Goal: Complete application form

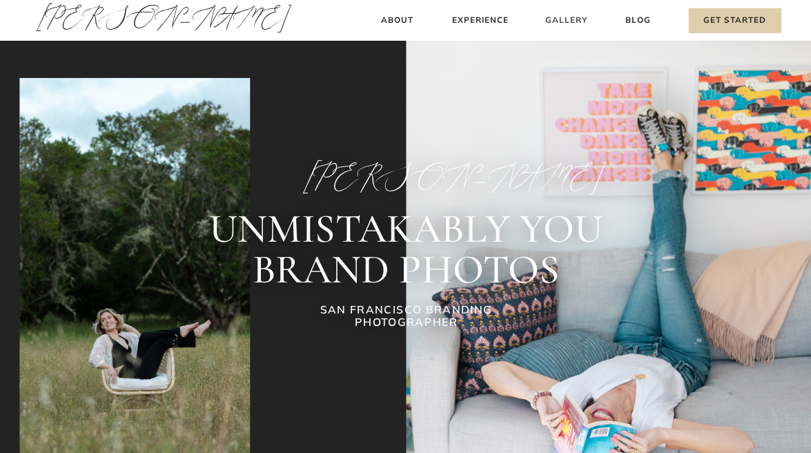
click at [565, 24] on h3 "Gallery" at bounding box center [567, 21] width 46 height 14
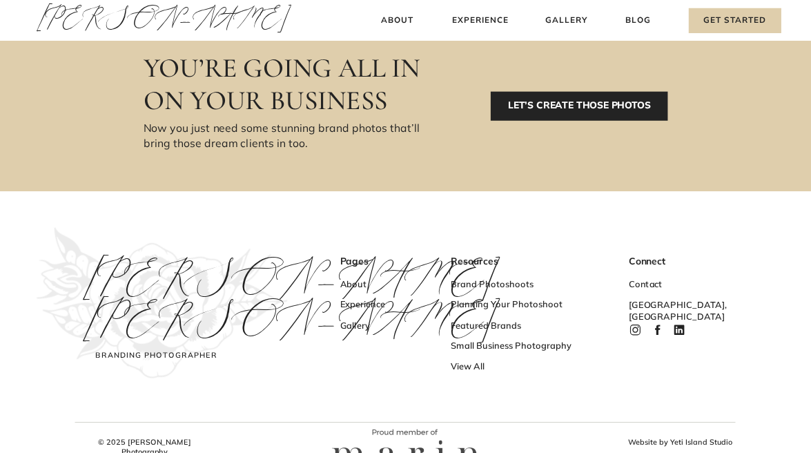
scroll to position [832, 0]
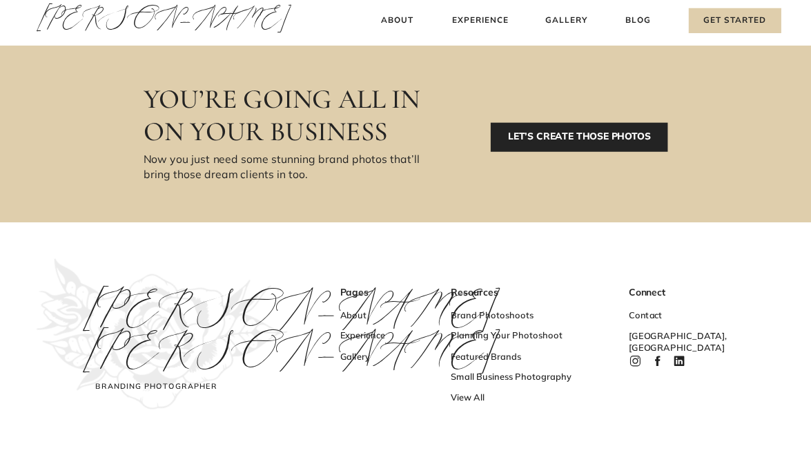
click at [614, 139] on p "LET’S CREATE THOSE PHOTOS" at bounding box center [579, 137] width 177 height 29
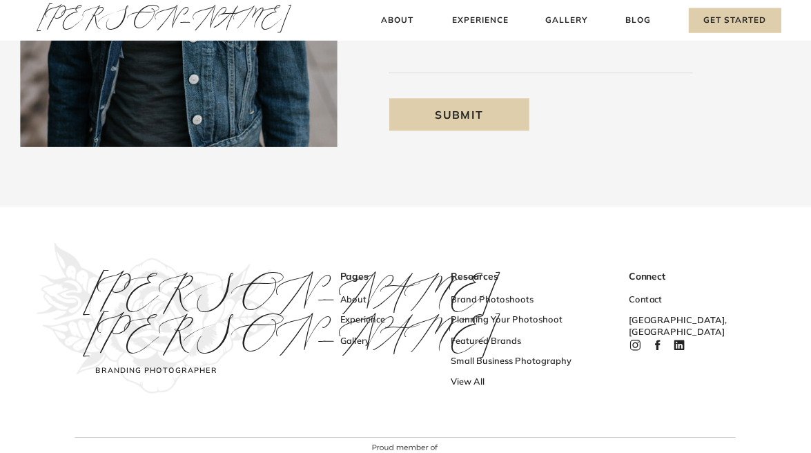
scroll to position [373, 0]
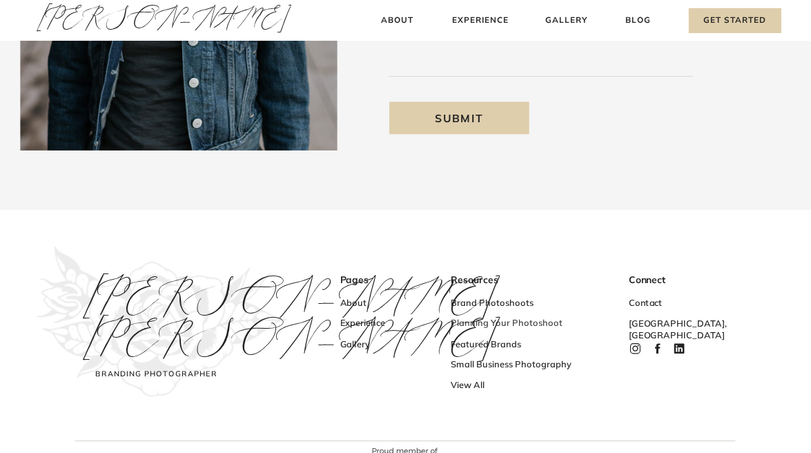
click at [543, 320] on h3 "Planning Your Photoshoot" at bounding box center [517, 325] width 132 height 14
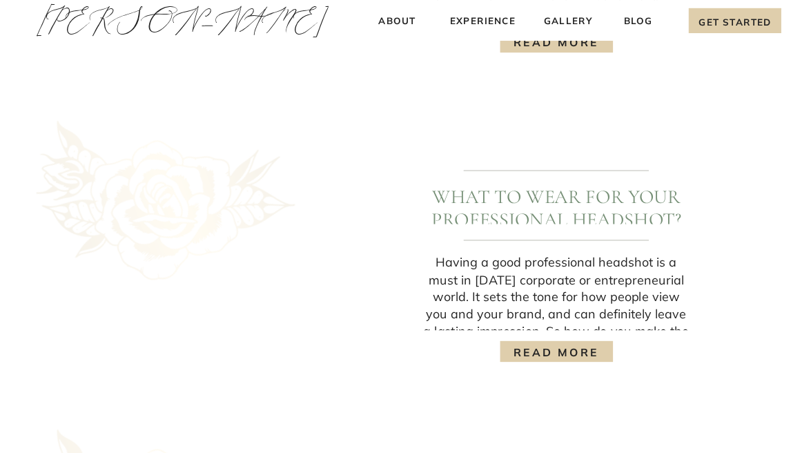
scroll to position [1289, 0]
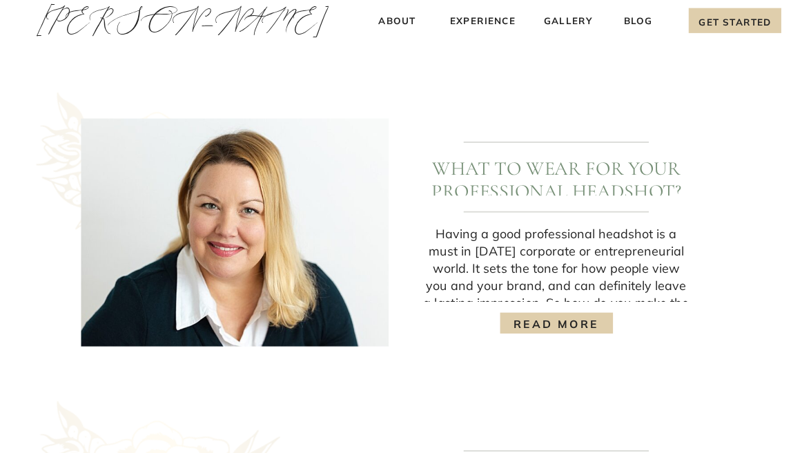
click at [553, 323] on h3 "read more" at bounding box center [555, 322] width 93 height 14
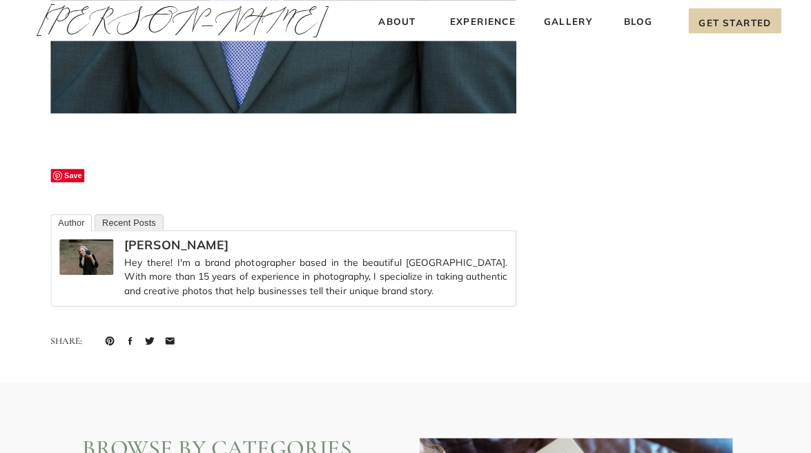
scroll to position [4659, 0]
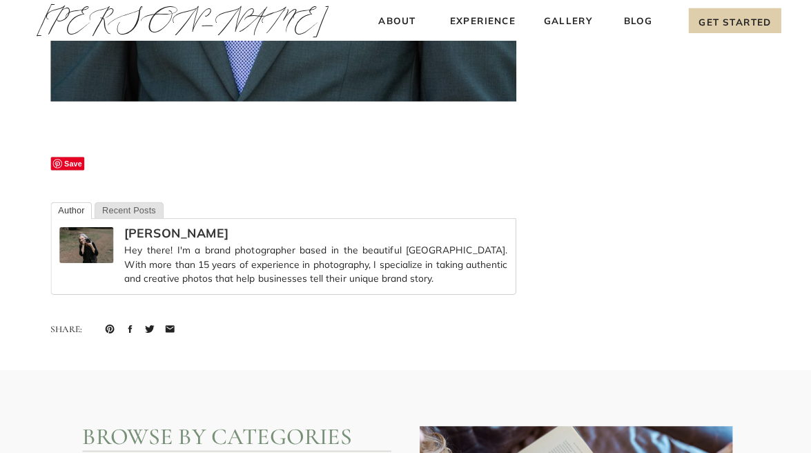
click at [131, 207] on link "Recent Posts" at bounding box center [129, 210] width 68 height 17
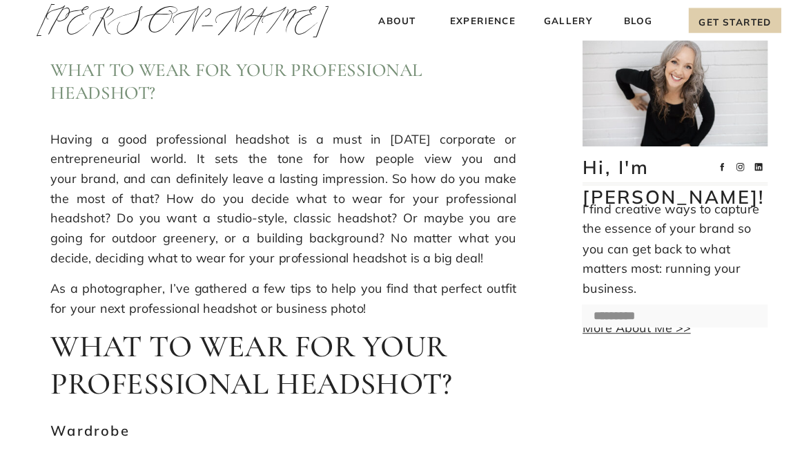
scroll to position [0, 0]
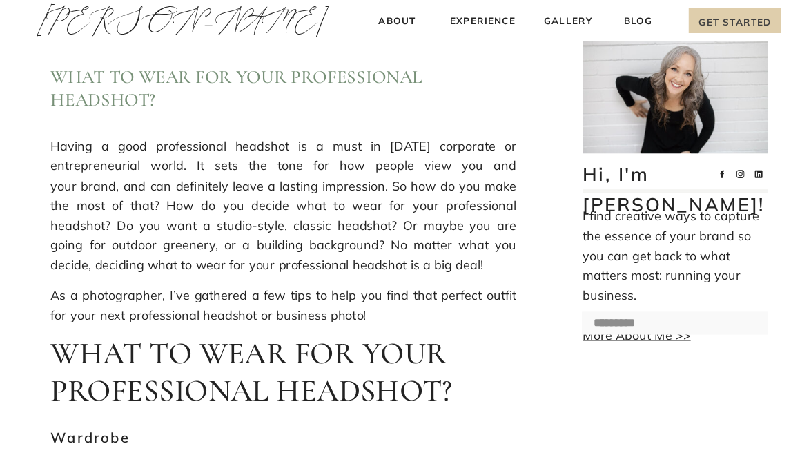
click at [727, 18] on h3 "Get Started" at bounding box center [735, 20] width 92 height 25
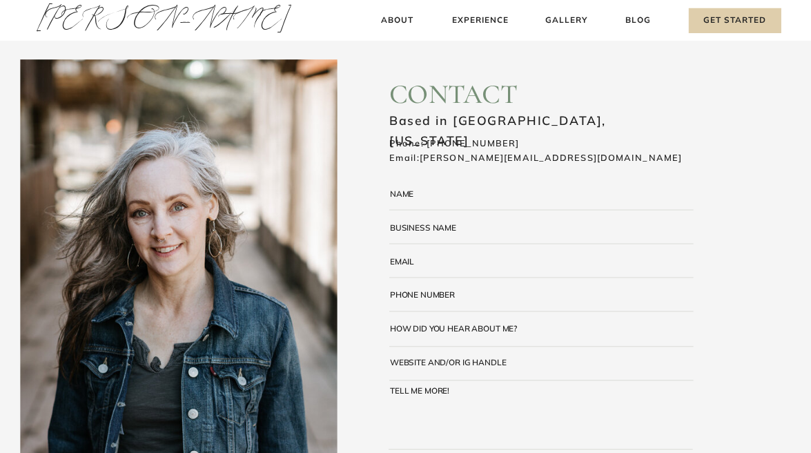
drag, startPoint x: 415, startPoint y: 208, endPoint x: 538, endPoint y: 179, distance: 126.2
click at [538, 179] on div "Blog About Experience Gallery Get Started Amy Thompson Amy Thompson About Exper…" at bounding box center [405, 437] width 811 height 875
drag, startPoint x: 591, startPoint y: 163, endPoint x: 570, endPoint y: 164, distance: 20.8
click at [570, 164] on h3 "Phone: 510-410-5424 Email: amy@amythompsonphotography.com" at bounding box center [555, 151] width 333 height 29
click at [410, 198] on div "Name" at bounding box center [405, 193] width 30 height 9
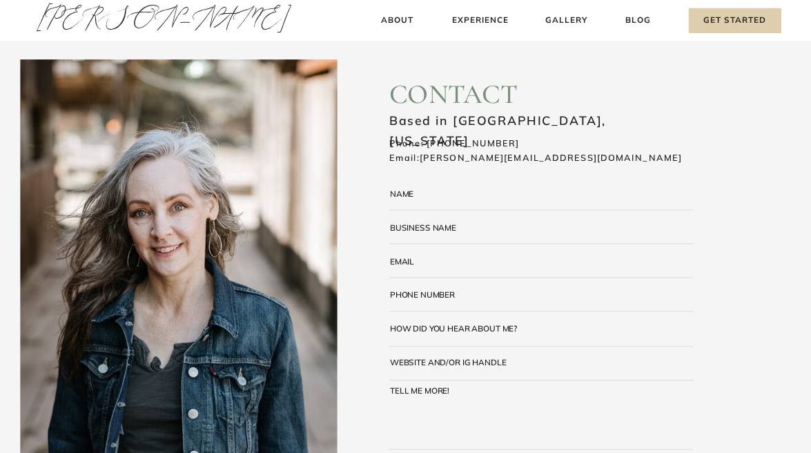
click at [410, 198] on div "Name" at bounding box center [405, 193] width 30 height 9
click at [399, 209] on div "Blog About Experience Gallery Get Started Amy Thompson Amy Thompson About Exper…" at bounding box center [405, 437] width 811 height 875
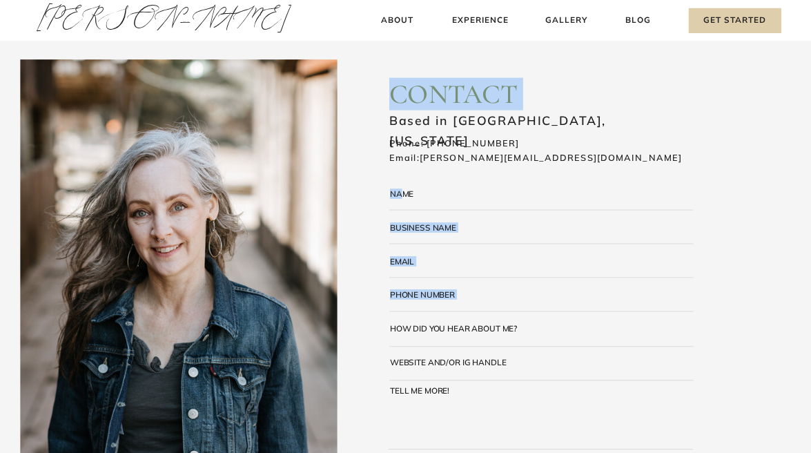
drag, startPoint x: 399, startPoint y: 209, endPoint x: 402, endPoint y: 192, distance: 17.6
click at [402, 192] on div "Blog About Experience Gallery Get Started Amy Thompson Amy Thompson About Exper…" at bounding box center [405, 437] width 811 height 875
click at [402, 192] on div "Name" at bounding box center [405, 193] width 30 height 9
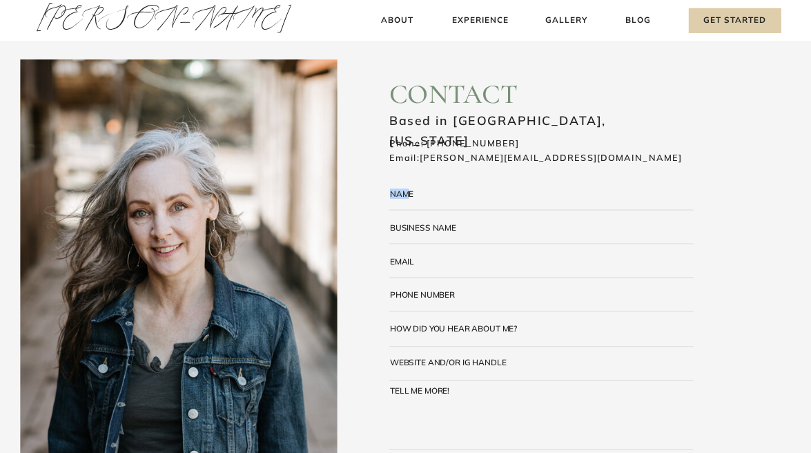
drag, startPoint x: 428, startPoint y: 190, endPoint x: 410, endPoint y: 193, distance: 18.3
click at [410, 193] on div "Submit contact Phone number email business name Name how did you hear about me?…" at bounding box center [405, 291] width 811 height 583
click at [410, 193] on div "Name" at bounding box center [405, 193] width 30 height 9
click at [433, 198] on textarea at bounding box center [555, 198] width 276 height 19
type textarea "**********"
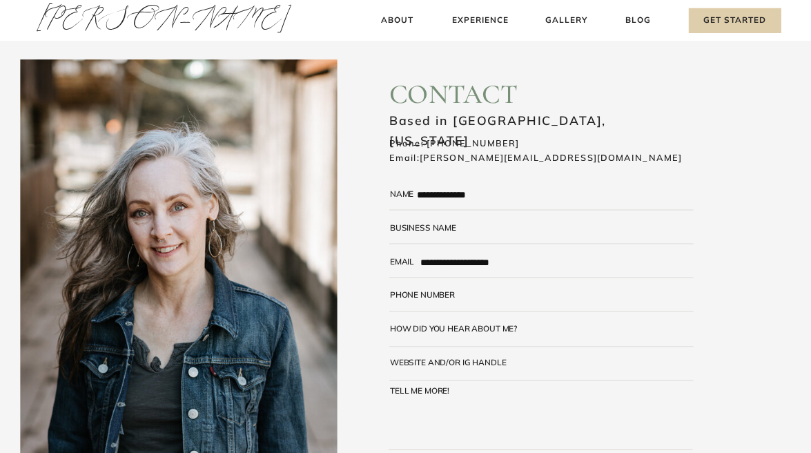
type textarea "**********"
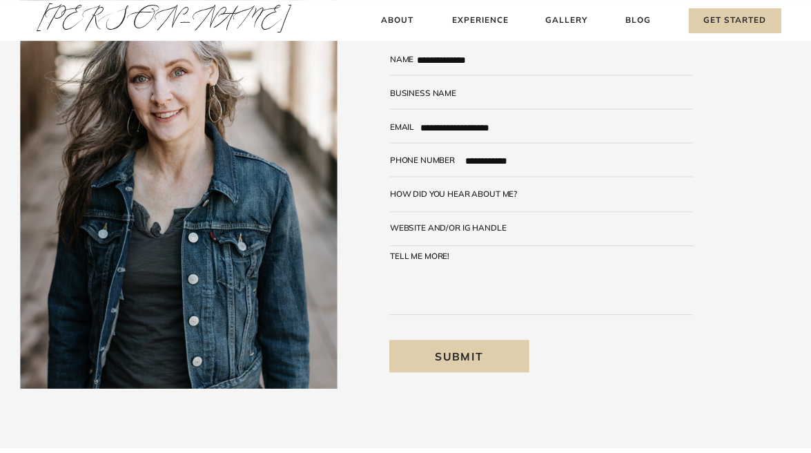
scroll to position [125, 0]
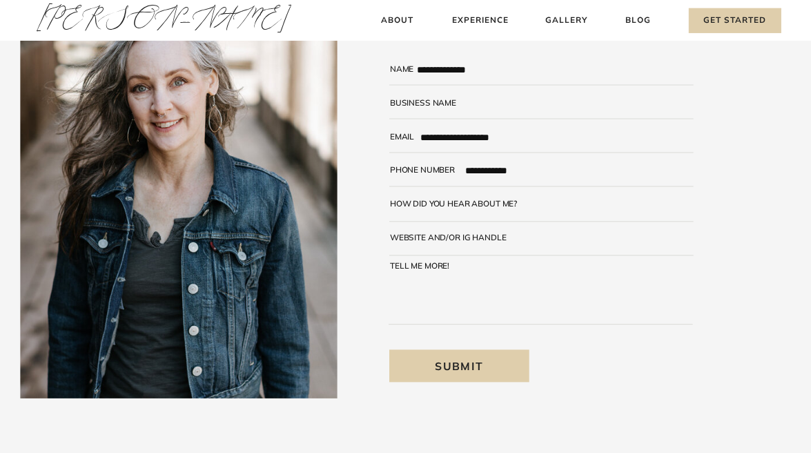
click at [579, 208] on textarea at bounding box center [609, 210] width 168 height 22
type textarea "**********"
click at [538, 240] on textarea at bounding box center [602, 244] width 182 height 22
click at [463, 272] on div "**********" at bounding box center [405, 312] width 811 height 875
click at [453, 266] on div "tell me more!" at bounding box center [433, 265] width 86 height 8
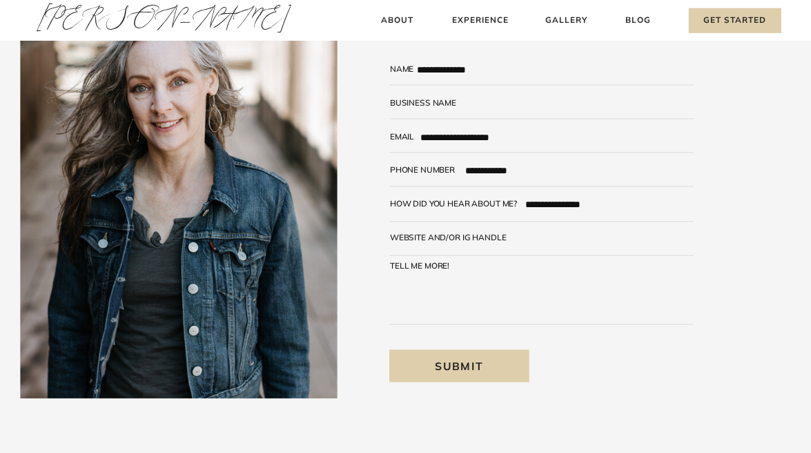
click at [466, 266] on div "tell me more!" at bounding box center [433, 265] width 86 height 8
click at [486, 272] on div "**********" at bounding box center [405, 312] width 811 height 875
click at [449, 264] on div "tell me more!" at bounding box center [433, 265] width 86 height 8
click at [451, 266] on div "tell me more!" at bounding box center [433, 265] width 86 height 8
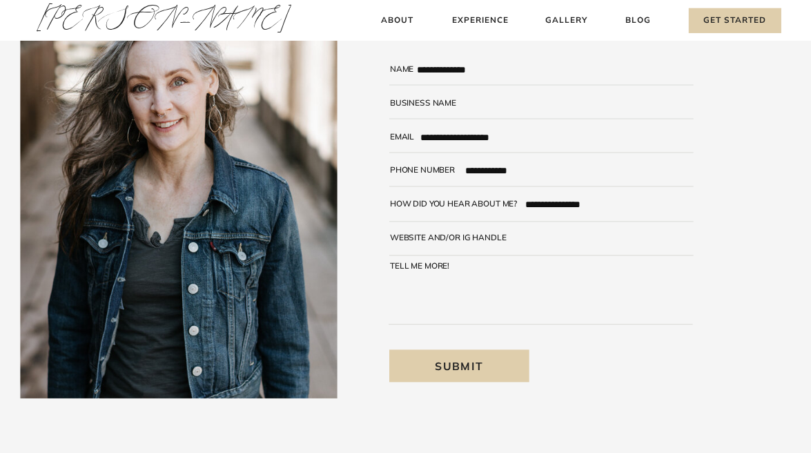
click at [450, 266] on div "tell me more!" at bounding box center [433, 265] width 86 height 8
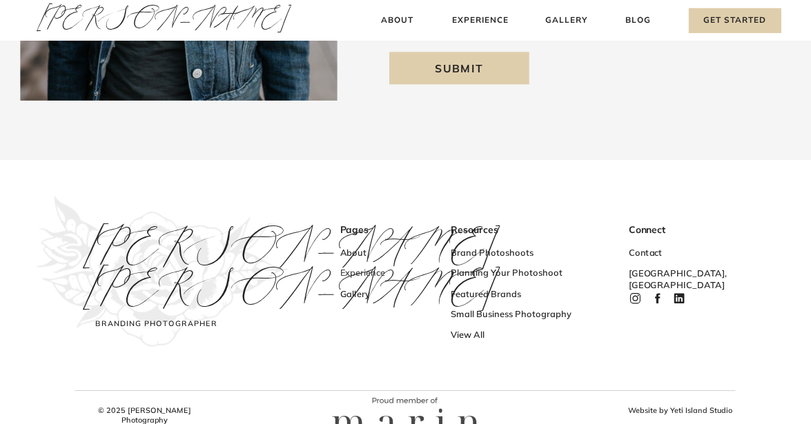
click at [407, 274] on h3 "Experience" at bounding box center [380, 275] width 81 height 14
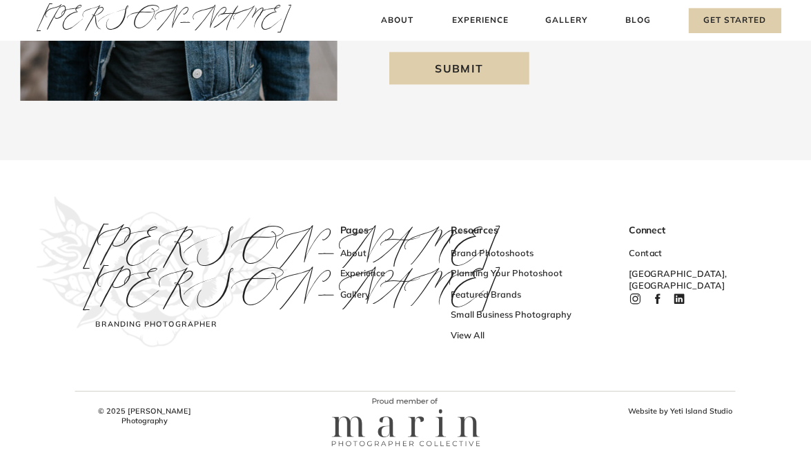
scroll to position [394, 0]
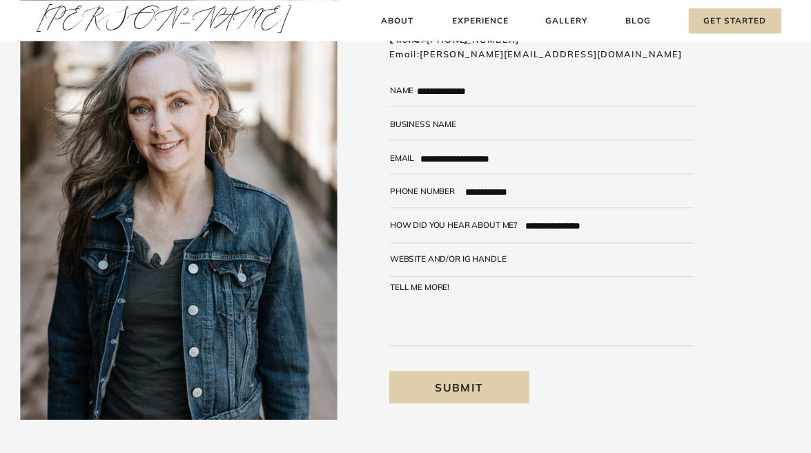
scroll to position [81, 0]
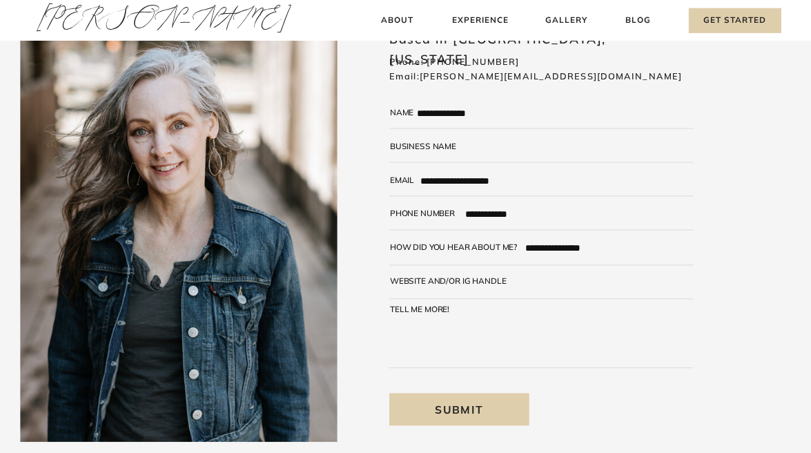
click at [513, 282] on textarea at bounding box center [602, 287] width 182 height 22
click at [429, 313] on div "tell me more!" at bounding box center [433, 308] width 86 height 8
click at [447, 311] on div "tell me more!" at bounding box center [433, 308] width 86 height 8
click at [451, 311] on div "tell me more!" at bounding box center [433, 308] width 86 height 8
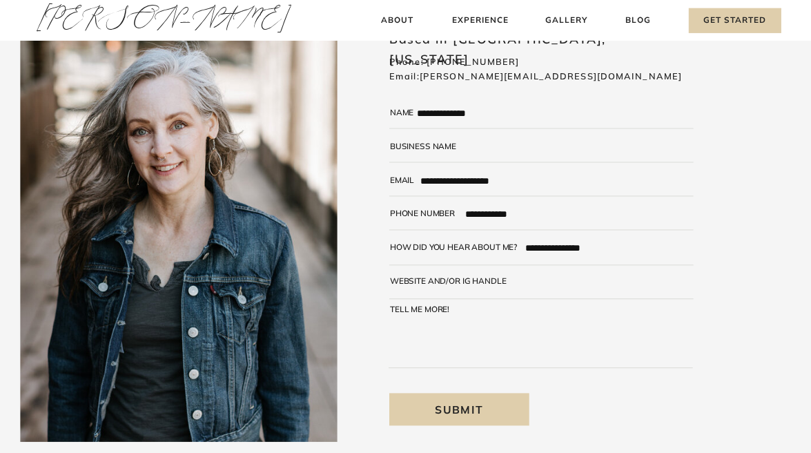
click at [506, 342] on textarea at bounding box center [542, 342] width 302 height 45
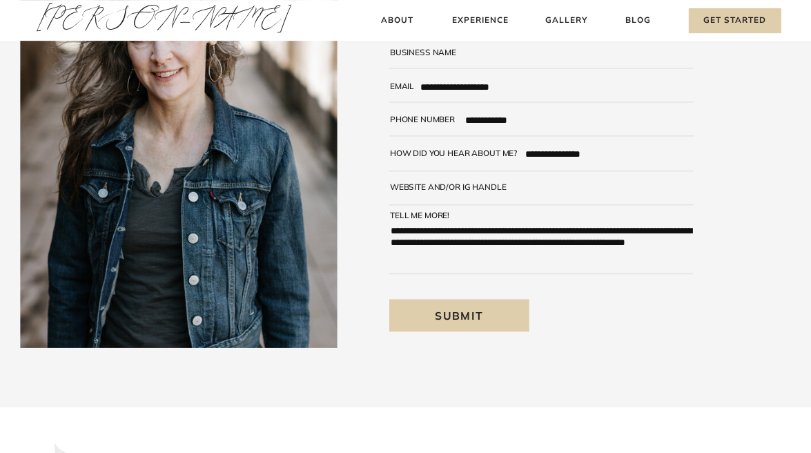
scroll to position [182, 0]
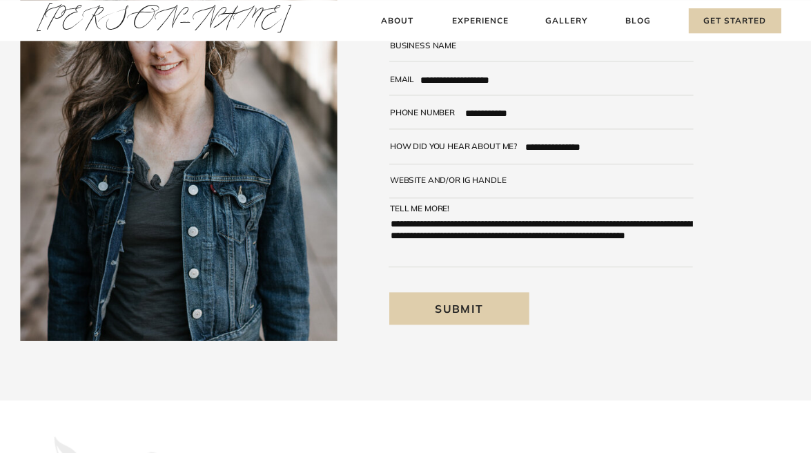
type textarea "**********"
click at [456, 309] on h3 "Submit" at bounding box center [459, 308] width 140 height 32
type textarea "****"
click at [466, 303] on h3 "Submit" at bounding box center [459, 308] width 140 height 32
